Goal: Transaction & Acquisition: Purchase product/service

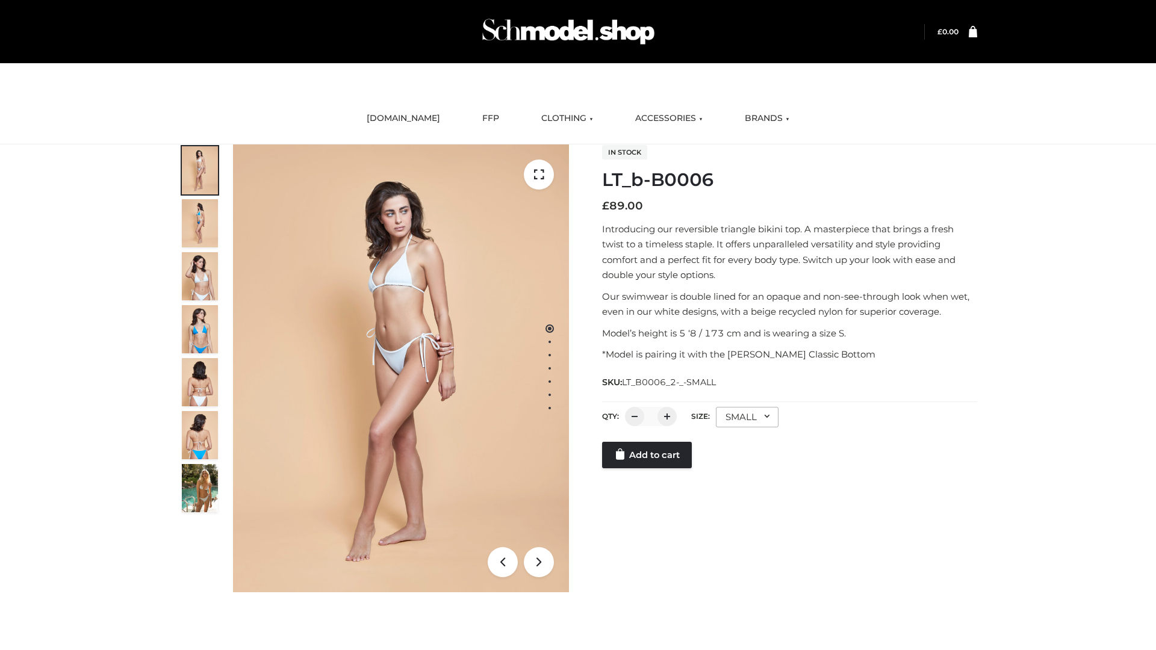
click at [648, 455] on link "Add to cart" at bounding box center [647, 455] width 90 height 26
